Goal: Task Accomplishment & Management: Use online tool/utility

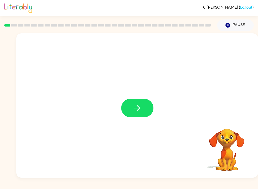
click at [141, 110] on icon "button" at bounding box center [137, 107] width 9 height 9
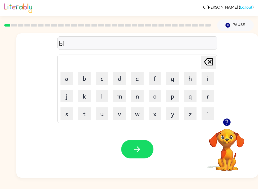
click at [221, 65] on div "bl Delete Delete last character input a b c d e f g h i j k l m n o p q r s t u…" at bounding box center [137, 75] width 242 height 85
click at [209, 62] on icon at bounding box center [208, 61] width 9 height 7
click at [151, 152] on button "button" at bounding box center [137, 149] width 32 height 18
click at [136, 164] on div "Your browser must support playing .mp4 files to use Literably. Please try using…" at bounding box center [137, 149] width 242 height 57
click at [146, 141] on button "button" at bounding box center [137, 149] width 32 height 18
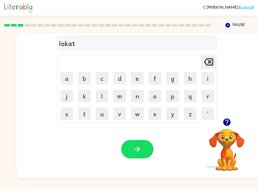
click at [145, 142] on button "button" at bounding box center [137, 149] width 32 height 18
click at [146, 155] on button "button" at bounding box center [137, 149] width 32 height 18
click at [137, 150] on icon "button" at bounding box center [137, 149] width 9 height 9
click at [207, 57] on icon "[PERSON_NAME] last character input" at bounding box center [209, 62] width 12 height 12
click at [209, 59] on icon "[PERSON_NAME] last character input" at bounding box center [209, 62] width 12 height 12
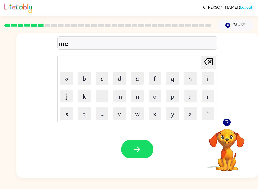
click at [208, 59] on icon at bounding box center [208, 61] width 9 height 7
click at [242, 22] on button "Pause Pause" at bounding box center [236, 25] width 37 height 12
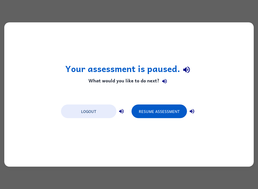
click at [254, 82] on div "Your assessment is paused. What would you like to do next? Logout Resume Assess…" at bounding box center [129, 94] width 258 height 189
